Goal: Download file/media

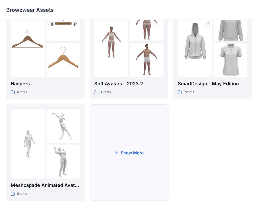
scroll to position [131, 0]
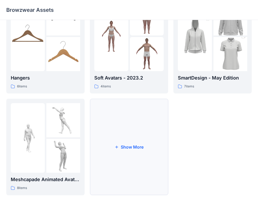
click at [106, 158] on button "Show More" at bounding box center [129, 147] width 78 height 96
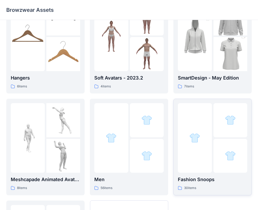
click at [193, 172] on div at bounding box center [195, 137] width 34 height 69
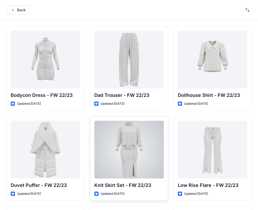
click at [145, 163] on div at bounding box center [128, 150] width 69 height 58
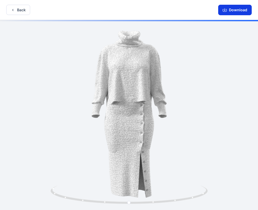
click at [229, 12] on button "Download" at bounding box center [235, 10] width 34 height 10
